Goal: Entertainment & Leisure: Consume media (video, audio)

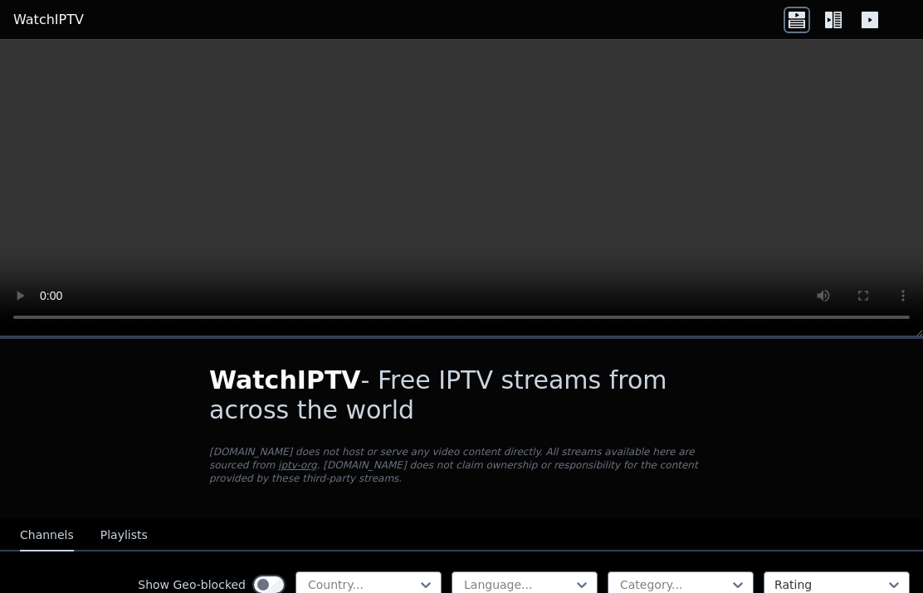
click at [474, 173] on video at bounding box center [461, 188] width 923 height 296
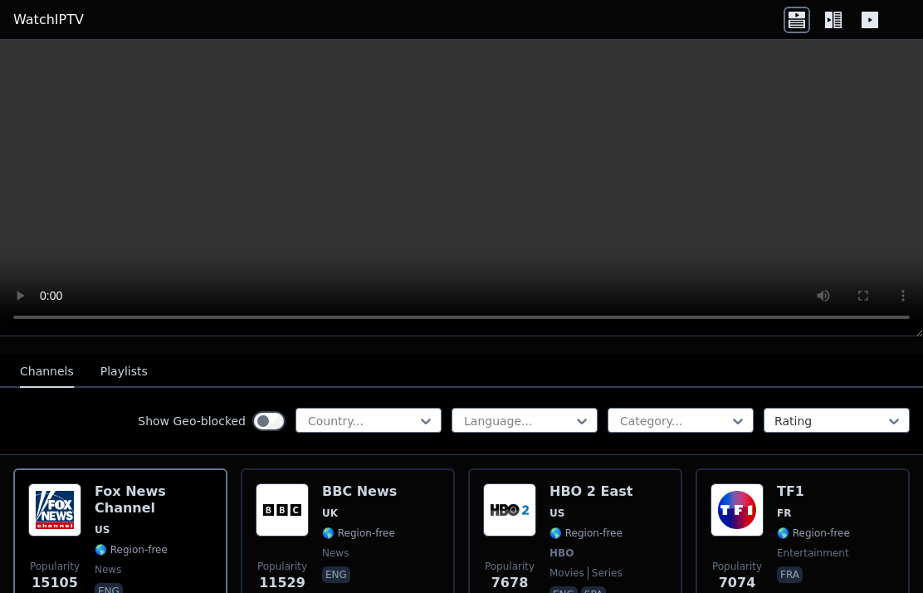
scroll to position [165, 0]
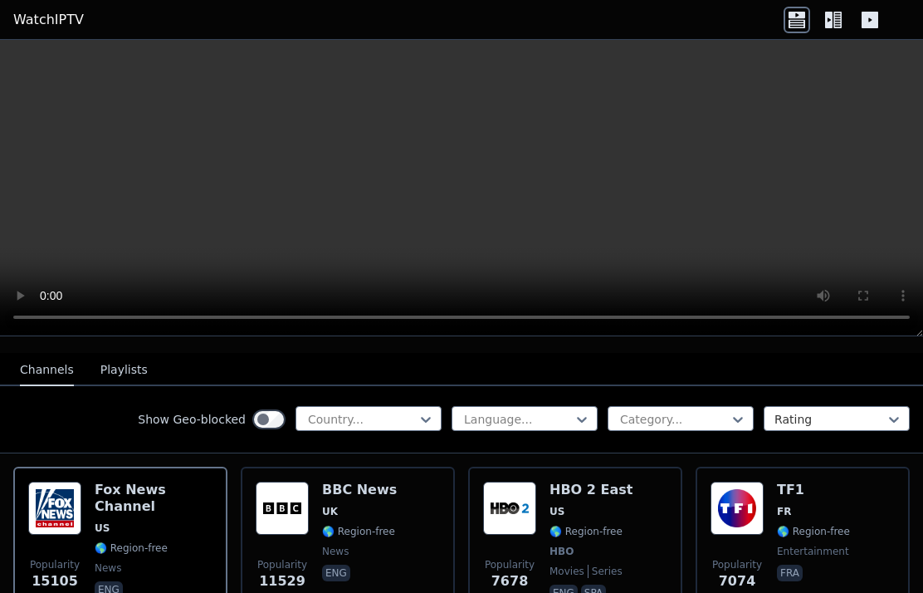
click at [159, 524] on div "[PERSON_NAME] US 🌎 Region-free news eng" at bounding box center [154, 542] width 118 height 123
click at [149, 521] on span "US" at bounding box center [154, 527] width 118 height 13
click at [173, 524] on div "[PERSON_NAME] US 🌎 Region-free news eng" at bounding box center [154, 542] width 118 height 123
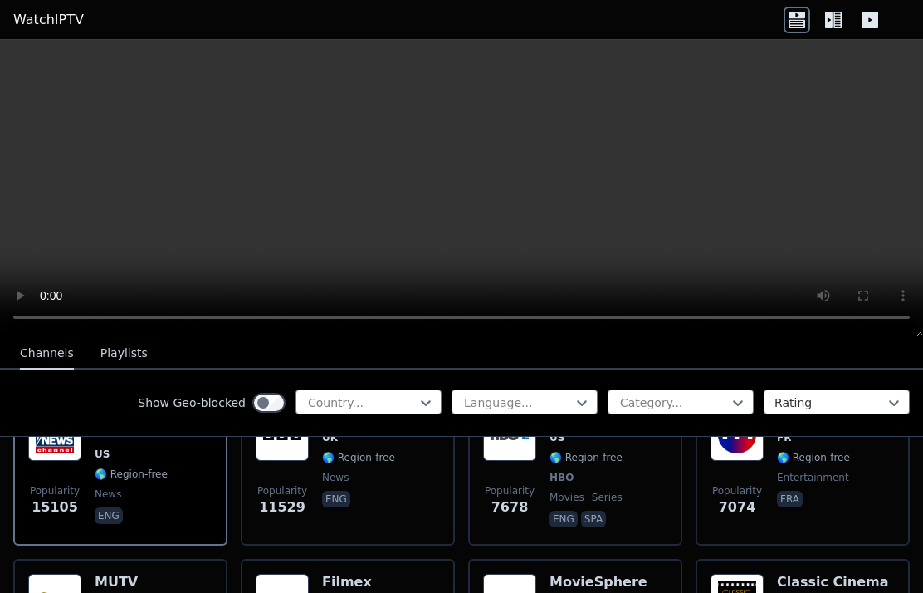
scroll to position [241, 0]
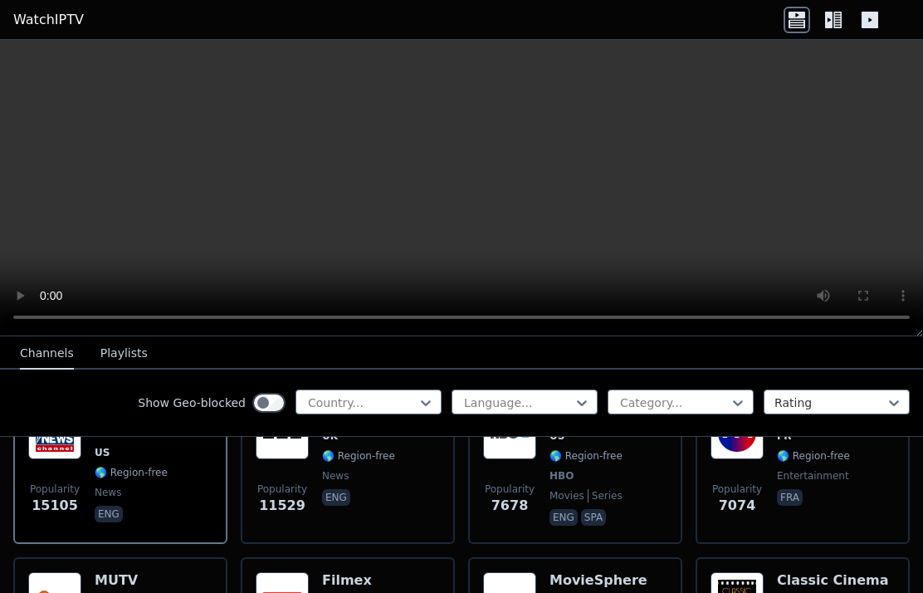
click at [176, 505] on span "eng" at bounding box center [154, 515] width 118 height 20
click at [177, 513] on div "[PERSON_NAME] US 🌎 Region-free news eng" at bounding box center [154, 467] width 118 height 123
click at [176, 505] on span "eng" at bounding box center [154, 515] width 118 height 20
click at [177, 511] on div "[PERSON_NAME] US 🌎 Region-free news eng" at bounding box center [154, 467] width 118 height 123
click at [340, 485] on div "BBC News UK 🌎 Region-free news eng" at bounding box center [359, 467] width 75 height 123
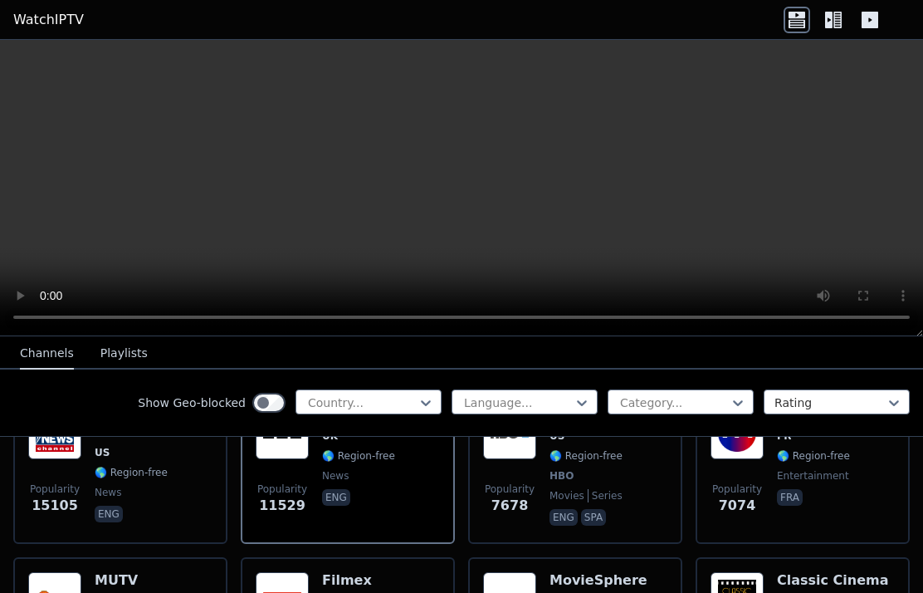
click at [339, 485] on div "BBC News UK 🌎 Region-free news eng" at bounding box center [359, 467] width 75 height 123
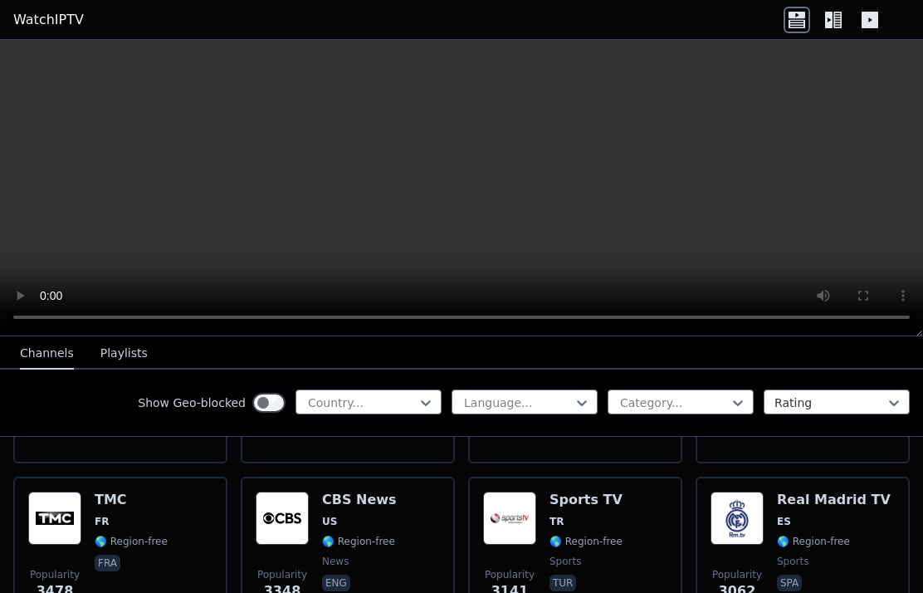
scroll to position [483, 0]
click at [833, 526] on span "ES" at bounding box center [834, 521] width 114 height 13
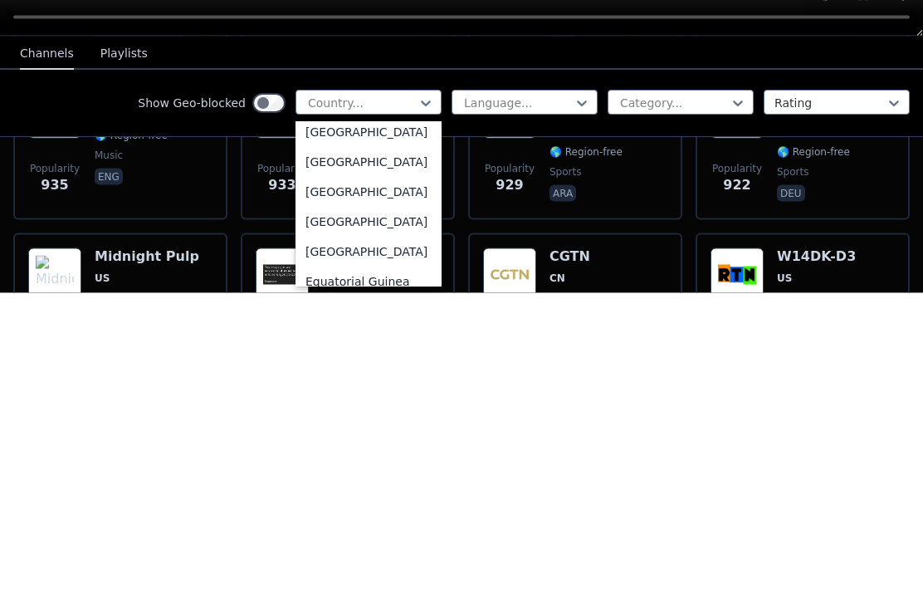
scroll to position [1592, 0]
click at [398, 416] on div "[GEOGRAPHIC_DATA]" at bounding box center [368, 431] width 146 height 30
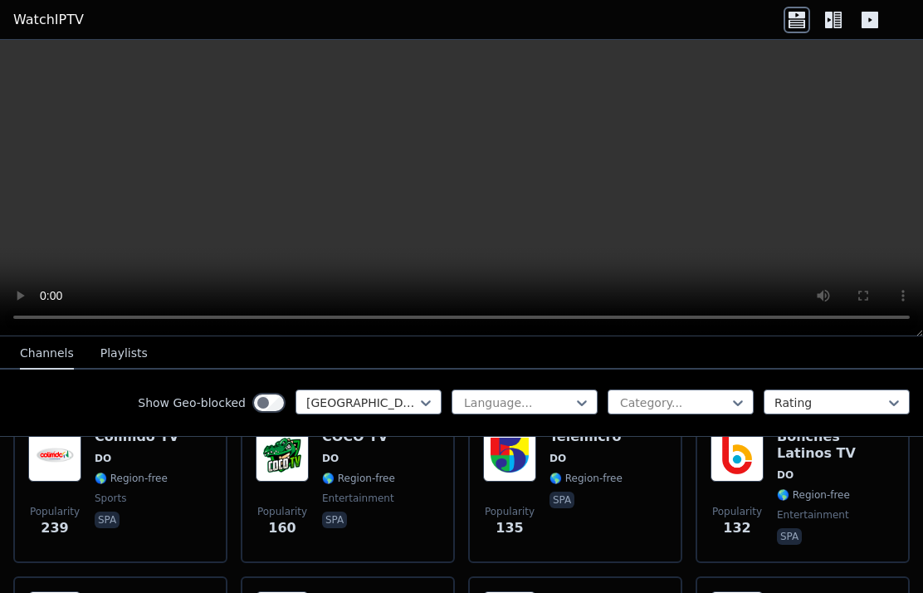
scroll to position [221, 0]
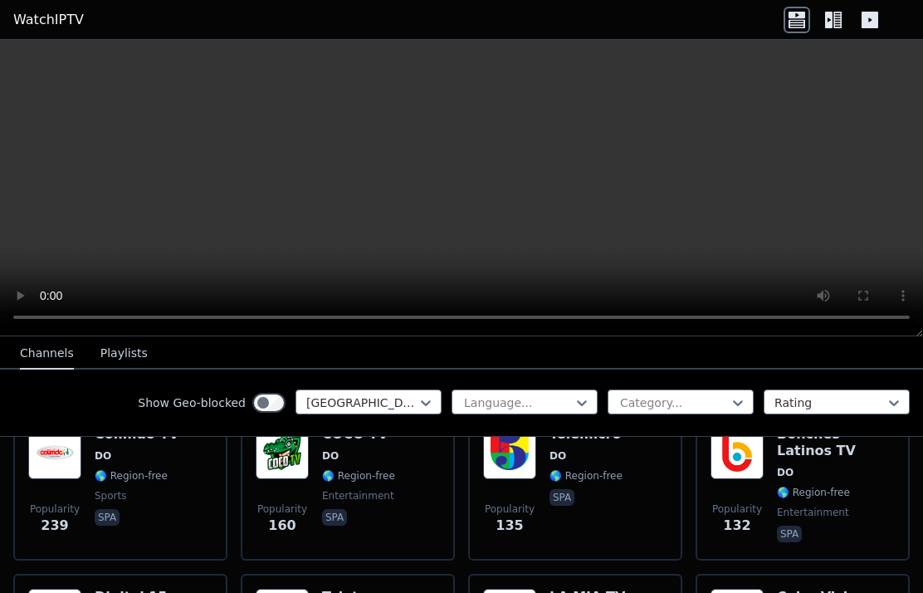
click at [164, 486] on div "Colimdo TV DO 🌎 Region-free sports spa" at bounding box center [137, 486] width 85 height 120
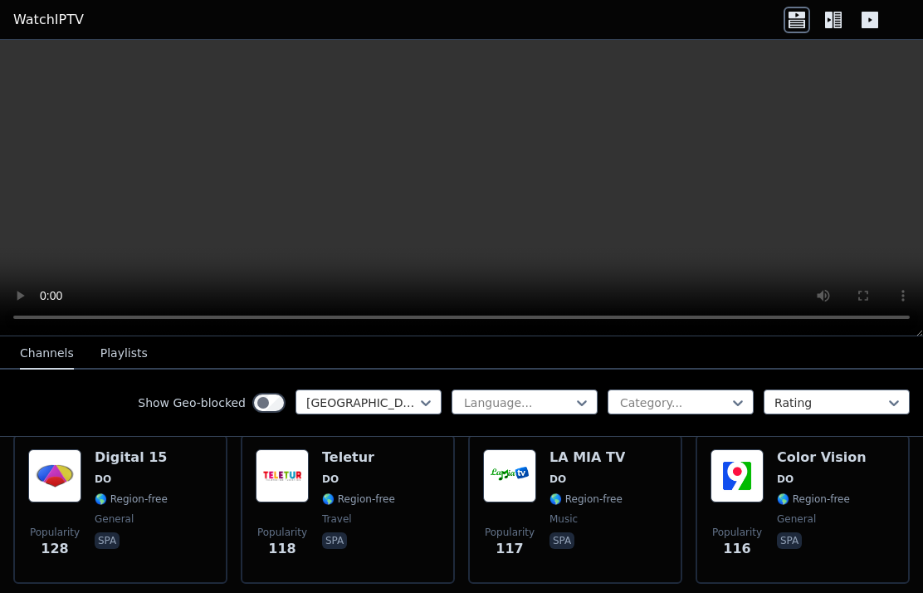
scroll to position [361, 0]
click at [839, 477] on span "DO" at bounding box center [822, 477] width 90 height 13
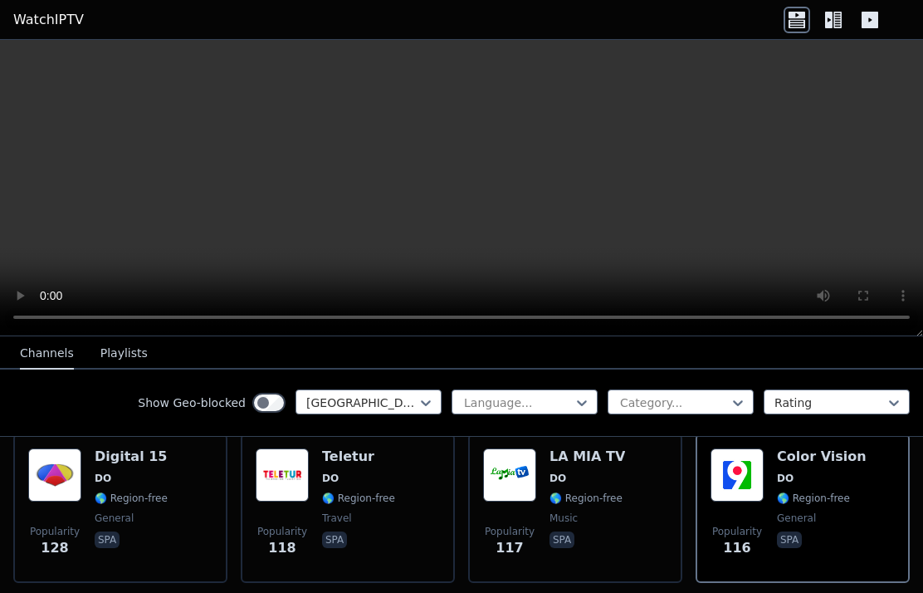
click at [327, 468] on div "Teletur DO 🌎 Region-free travel spa" at bounding box center [358, 508] width 73 height 120
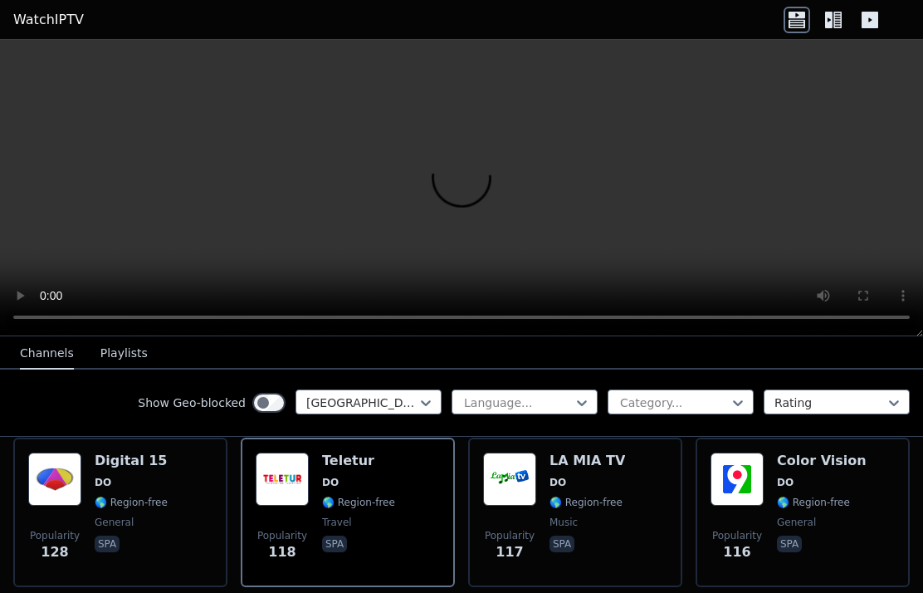
scroll to position [354, 0]
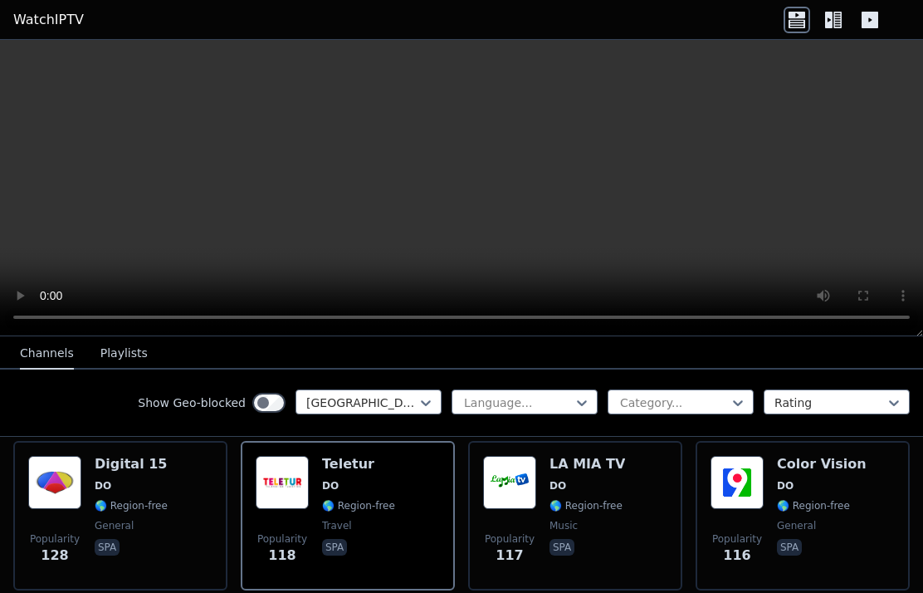
click at [601, 501] on span "🌎 Region-free" at bounding box center [585, 505] width 73 height 13
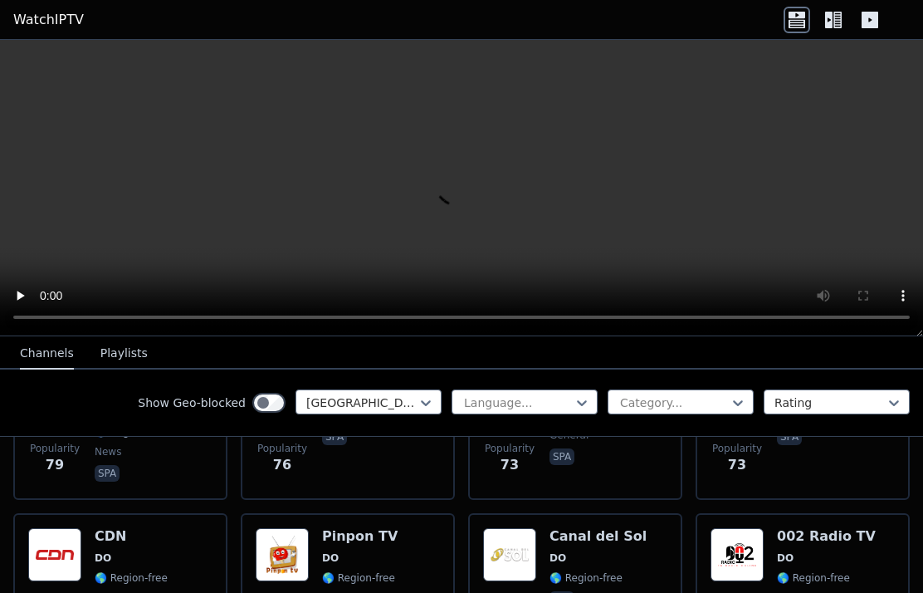
scroll to position [772, 0]
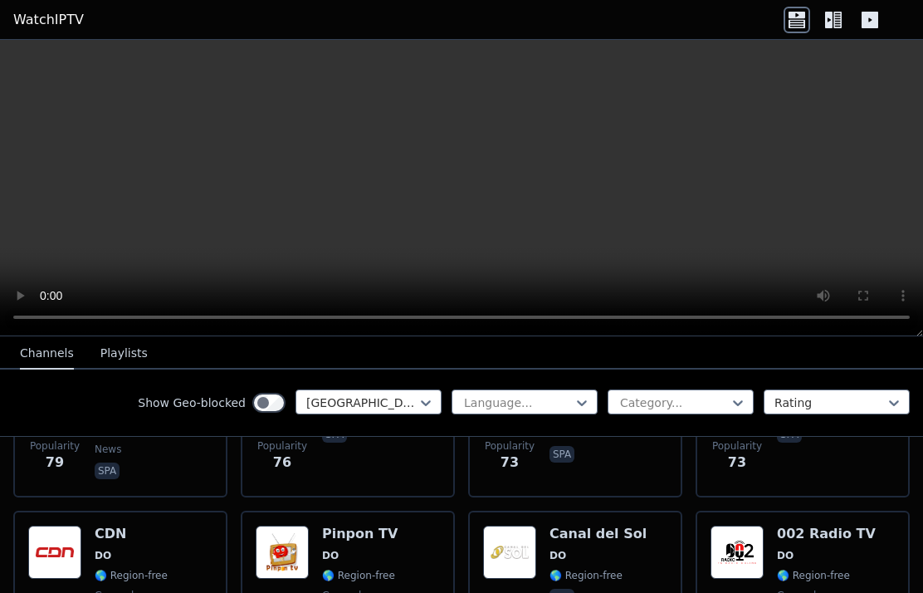
click at [173, 541] on div "Popularity 72 CDN DO 🌎 Region-free general spa" at bounding box center [120, 585] width 184 height 120
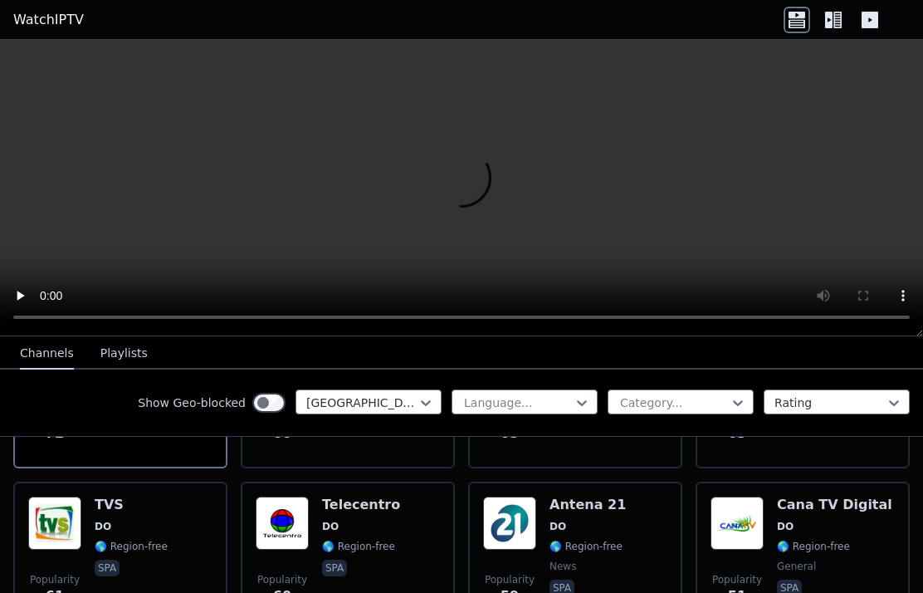
scroll to position [969, 0]
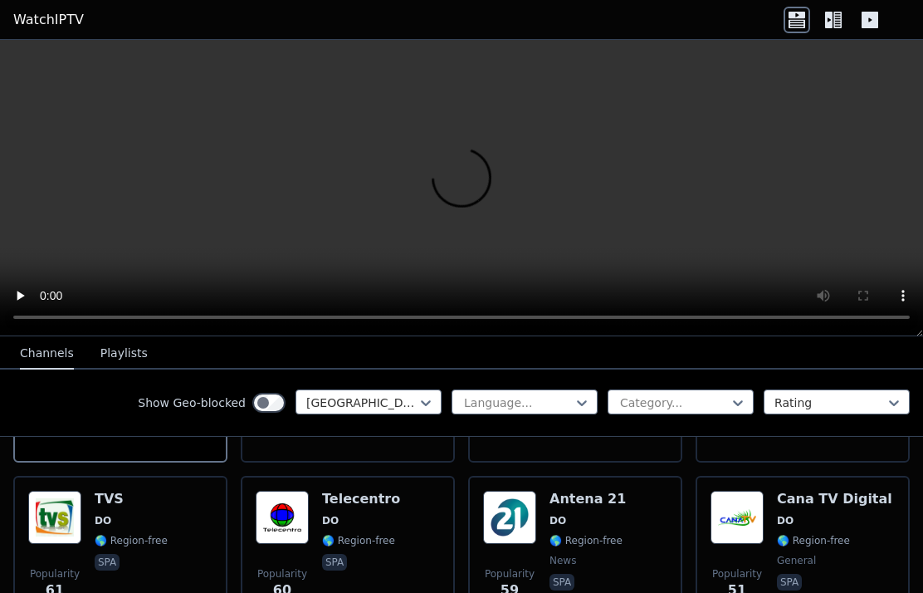
click at [370, 511] on div "Telecentro DO 🌎 Region-free spa" at bounding box center [361, 551] width 78 height 120
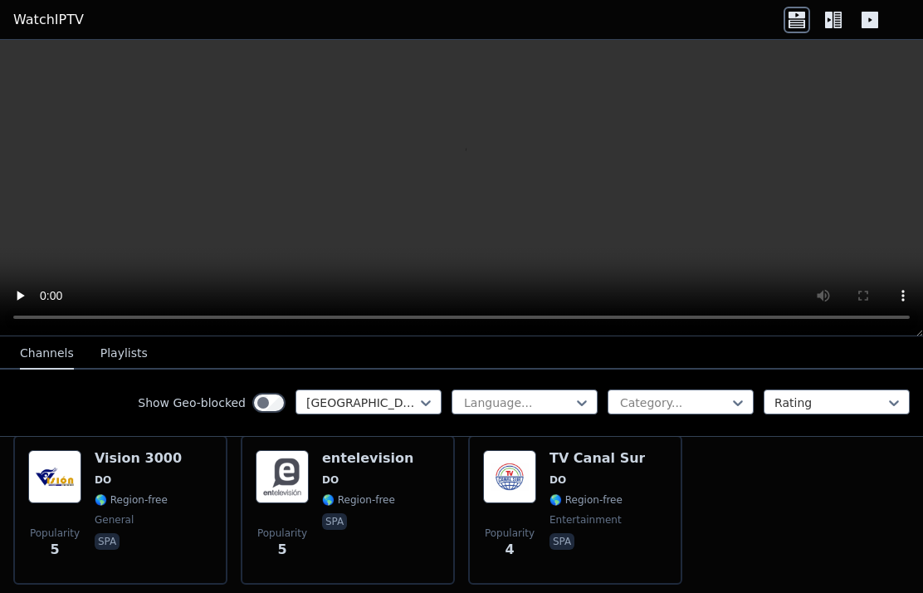
scroll to position [5796, 0]
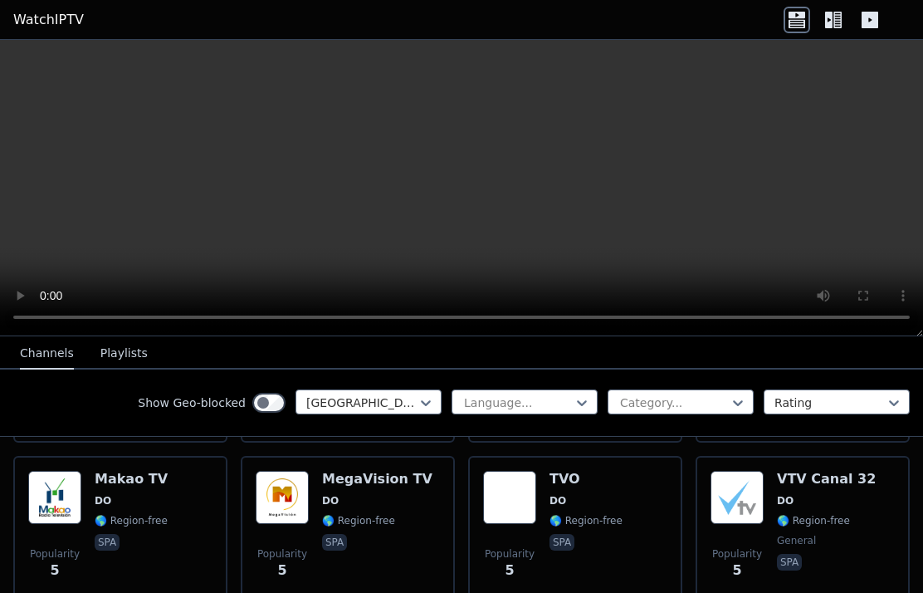
scroll to position [5613, 0]
click at [381, 535] on span "spa" at bounding box center [377, 545] width 110 height 20
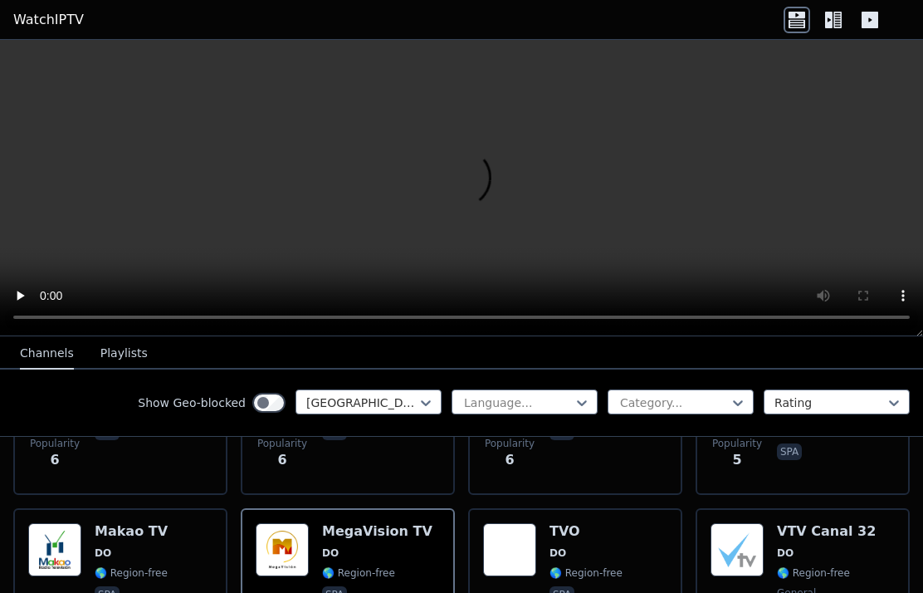
scroll to position [5556, 0]
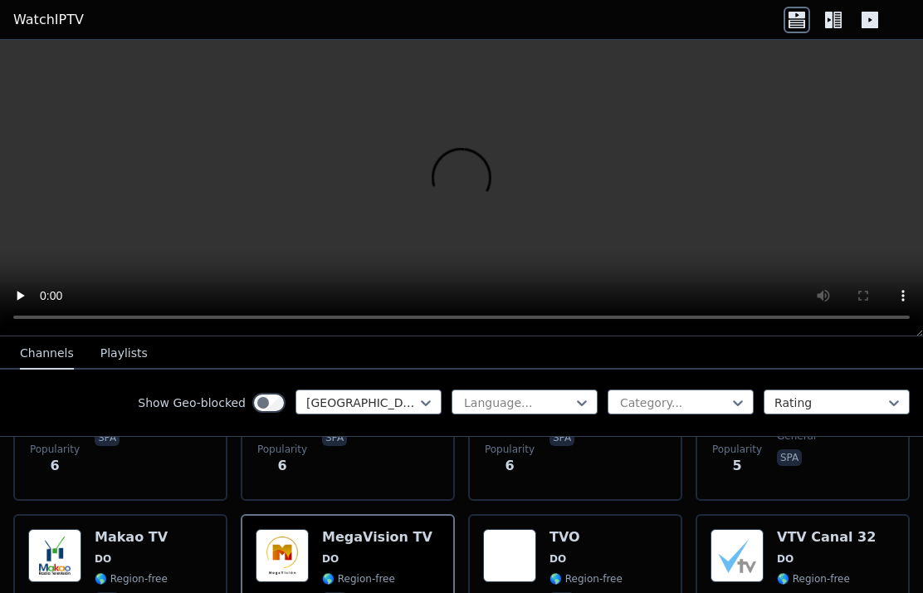
click at [535, 529] on img at bounding box center [509, 555] width 53 height 53
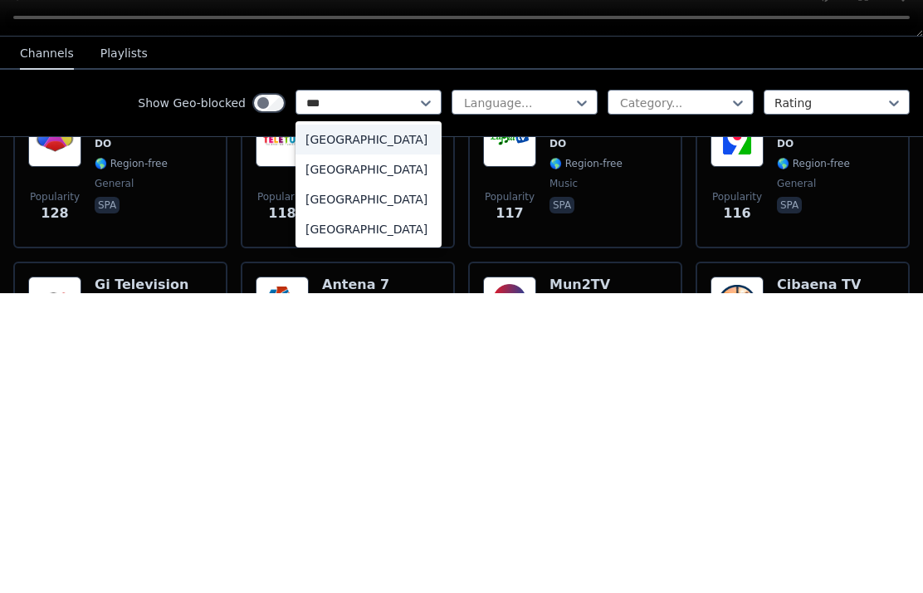
scroll to position [400, 0]
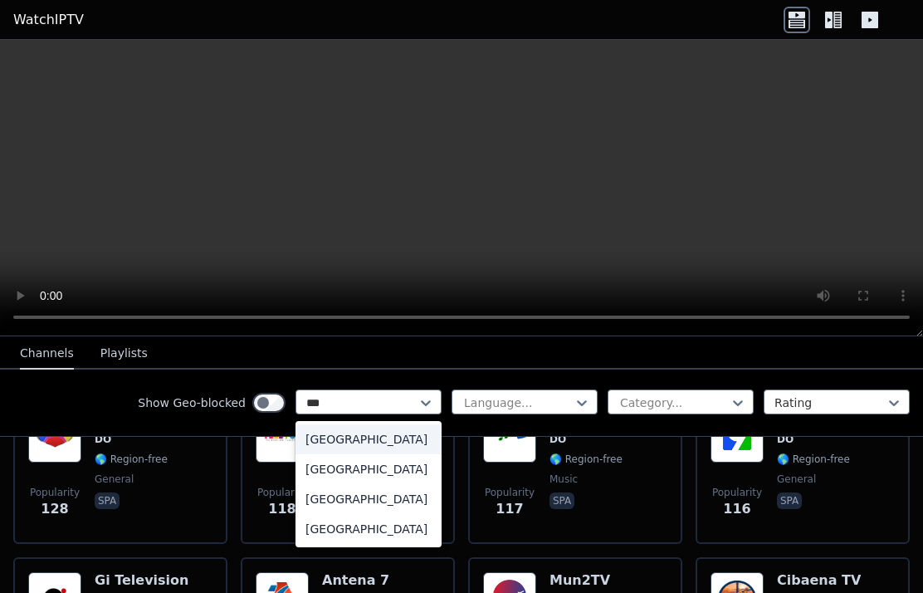
click at [378, 529] on div "[GEOGRAPHIC_DATA]" at bounding box center [368, 529] width 146 height 30
type input "***"
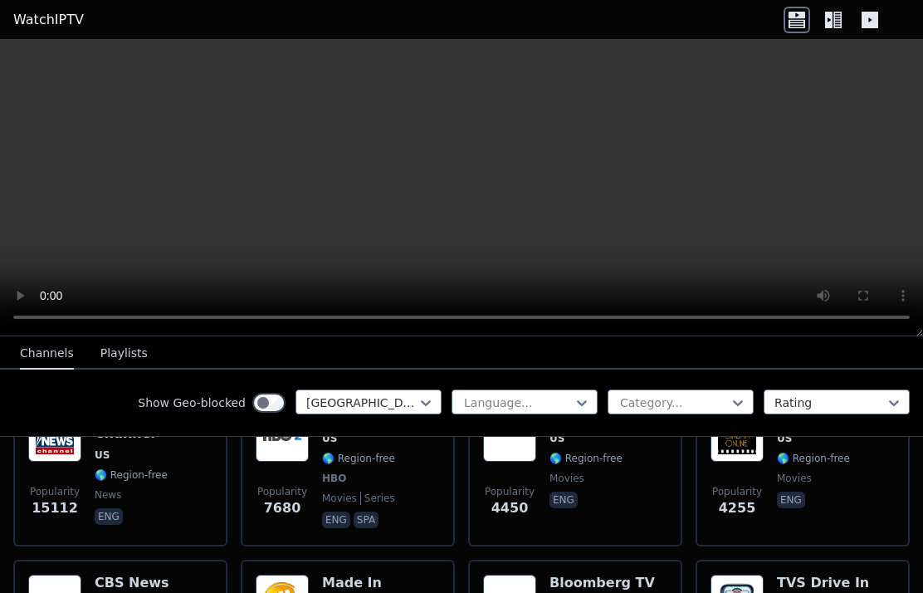
scroll to position [180, 0]
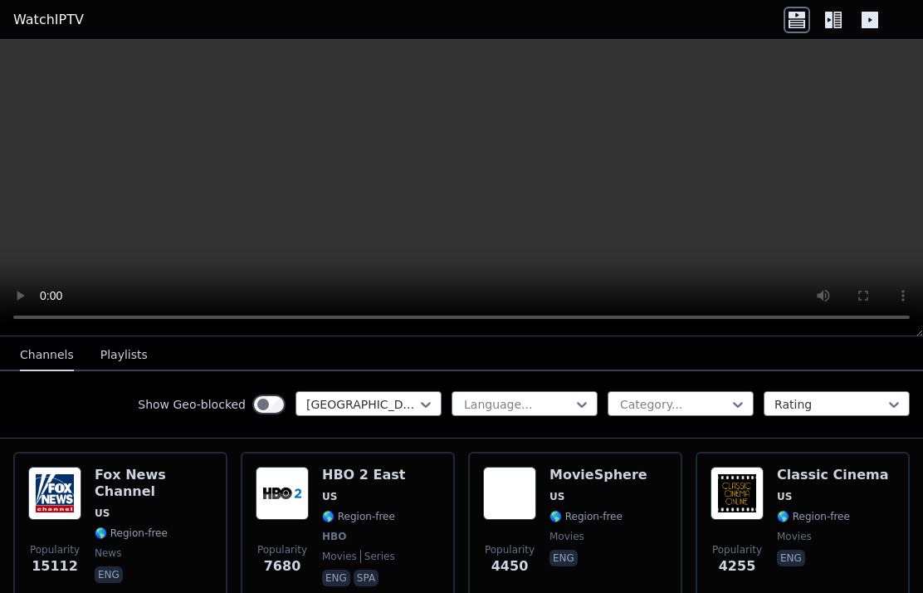
click at [130, 506] on span "US" at bounding box center [154, 512] width 118 height 13
click at [362, 481] on h6 "HBO 2 East" at bounding box center [363, 474] width 83 height 17
click at [611, 495] on span "US" at bounding box center [598, 496] width 98 height 13
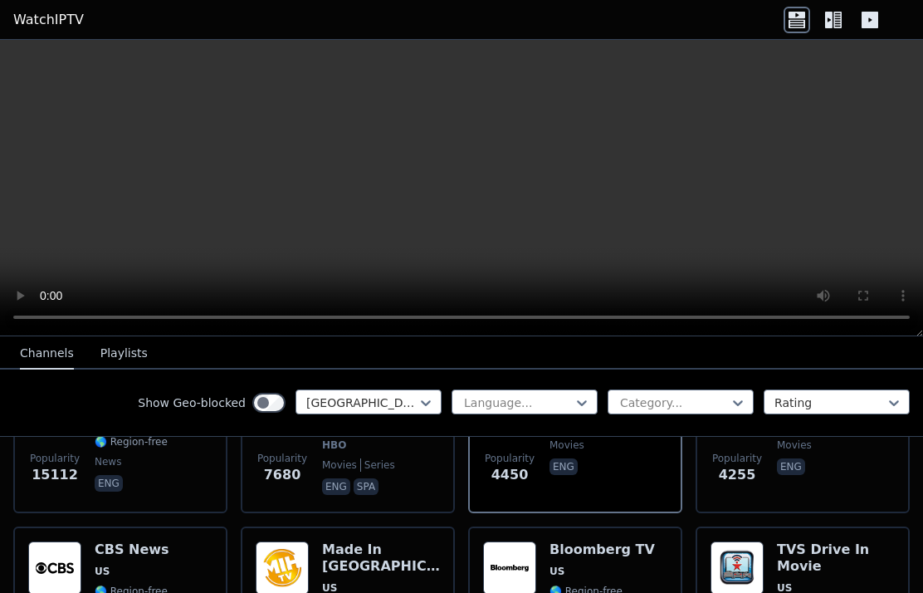
scroll to position [272, 0]
click at [754, 481] on span "4255" at bounding box center [737, 474] width 37 height 20
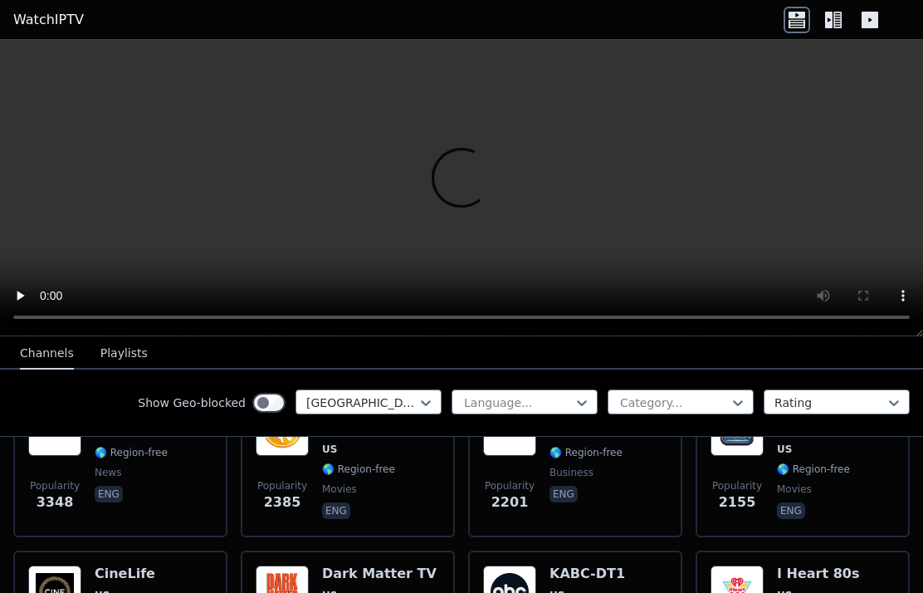
scroll to position [411, 0]
click at [584, 486] on span "eng" at bounding box center [601, 495] width 105 height 20
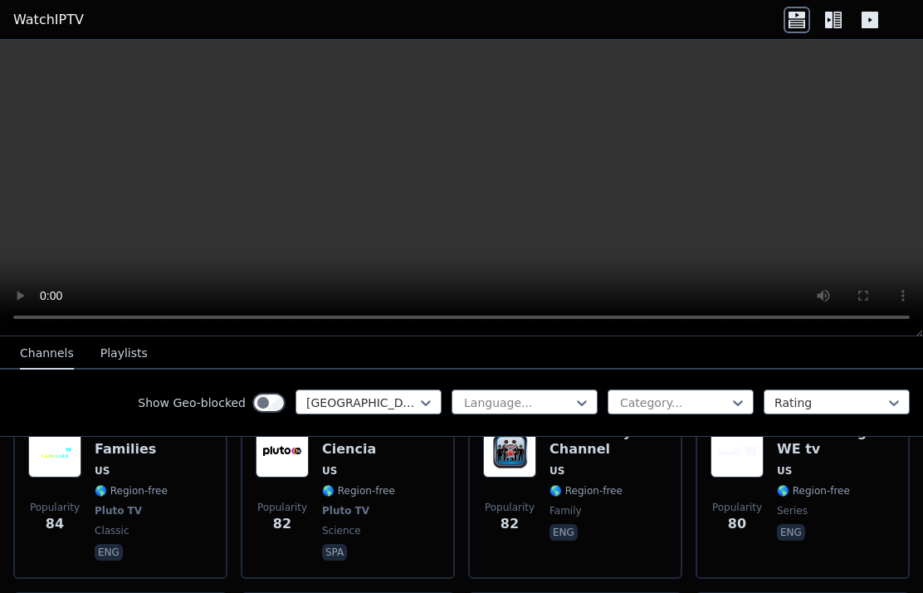
scroll to position [10922, 0]
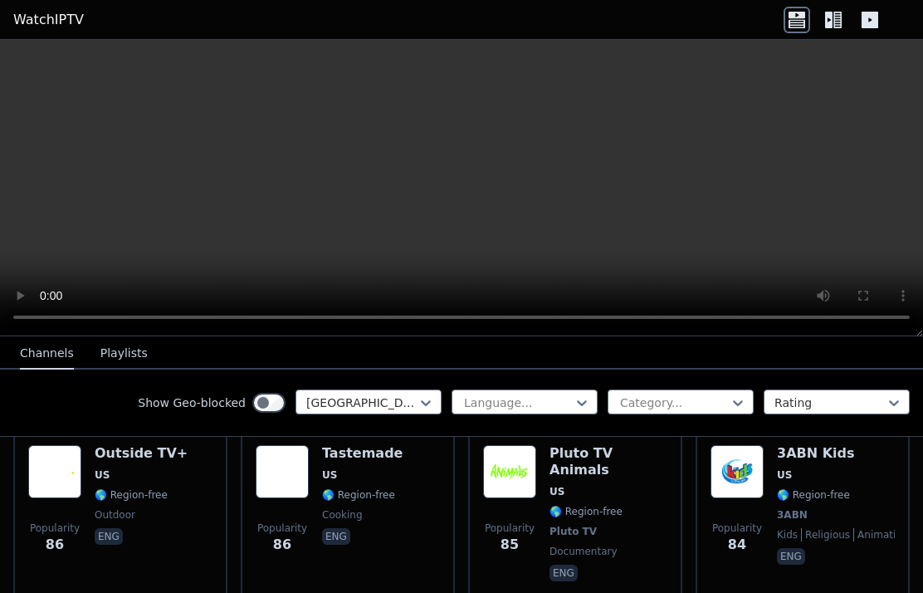
scroll to position [10718, 0]
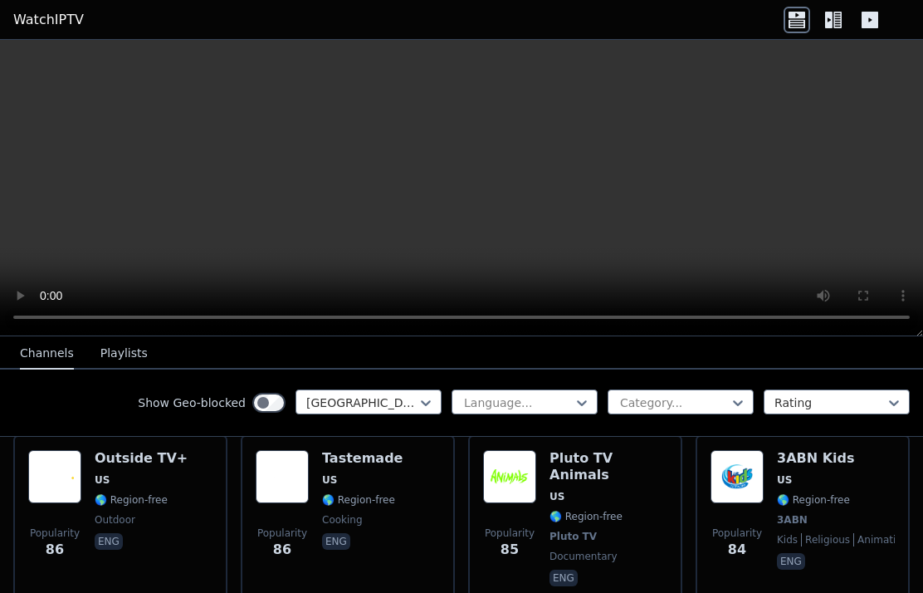
click at [828, 22] on icon at bounding box center [828, 20] width 7 height 17
